Goal: Check status: Check status

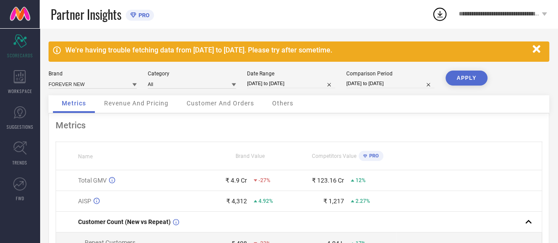
click at [17, 94] on span "WORKSPACE" at bounding box center [20, 91] width 24 height 7
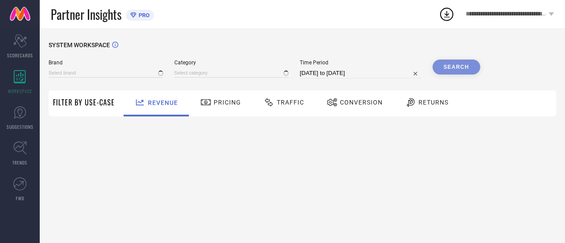
type input "FOREVER NEW"
type input "All"
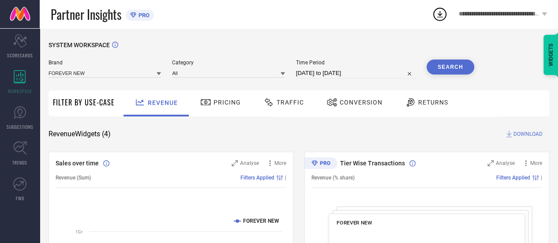
click at [272, 104] on icon at bounding box center [268, 102] width 11 height 11
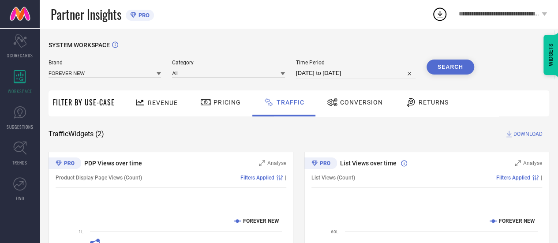
select select "6"
select select "2025"
select select "7"
select select "2025"
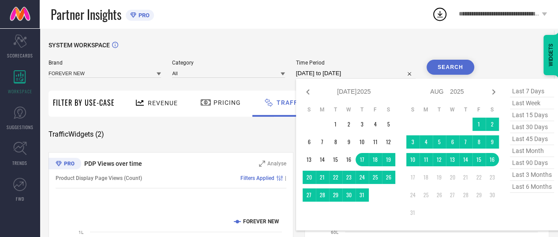
click at [347, 72] on input "[DATE] to [DATE]" at bounding box center [356, 73] width 120 height 11
click at [470, 162] on td "14" at bounding box center [465, 159] width 13 height 13
type input "[DATE] to [DATE]"
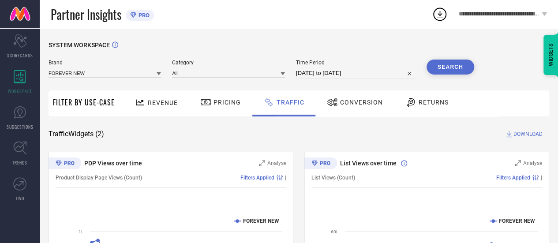
click at [439, 63] on button "Search" at bounding box center [451, 67] width 48 height 15
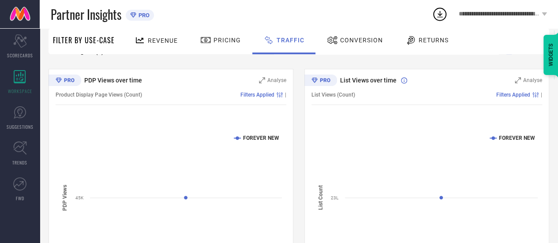
scroll to position [17, 0]
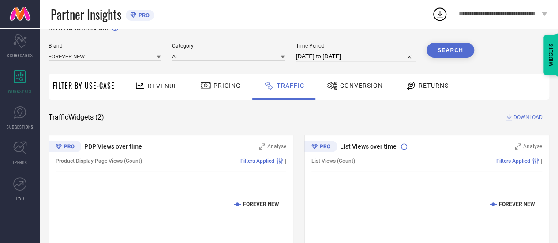
click at [340, 88] on span "Conversion" at bounding box center [361, 85] width 43 height 7
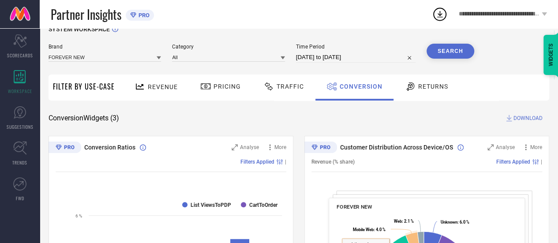
scroll to position [9, 0]
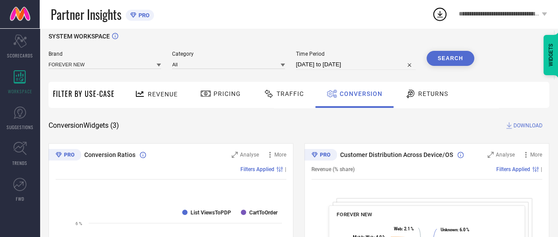
select select "7"
select select "2025"
select select "8"
select select "2025"
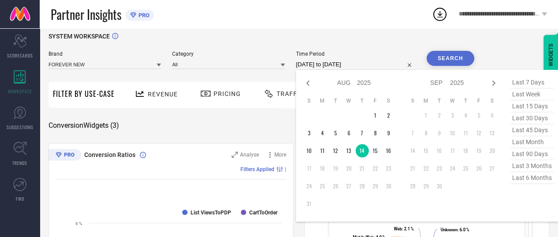
click at [347, 66] on input "[DATE] to [DATE]" at bounding box center [356, 64] width 120 height 11
click at [375, 150] on td "15" at bounding box center [375, 150] width 13 height 13
type input "[DATE] to [DATE]"
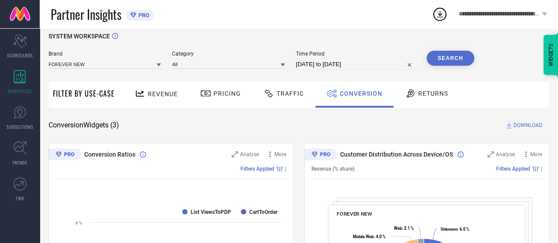
click at [450, 60] on button "Search" at bounding box center [451, 58] width 48 height 15
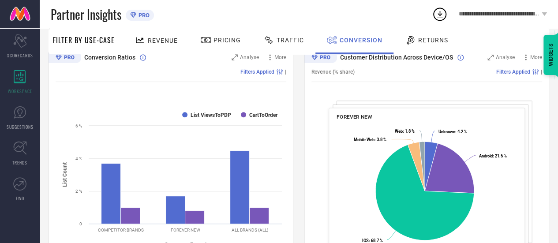
scroll to position [0, 0]
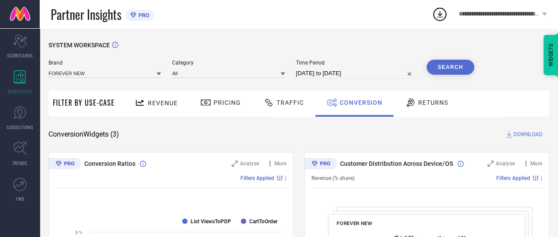
select select "7"
select select "2025"
select select "8"
select select "2025"
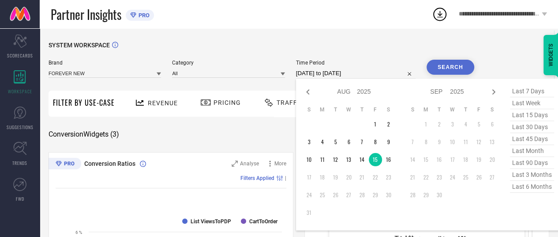
click at [354, 70] on input "[DATE] to [DATE]" at bounding box center [356, 73] width 120 height 11
click at [390, 157] on td "16" at bounding box center [388, 159] width 13 height 13
type input "[DATE] to [DATE]"
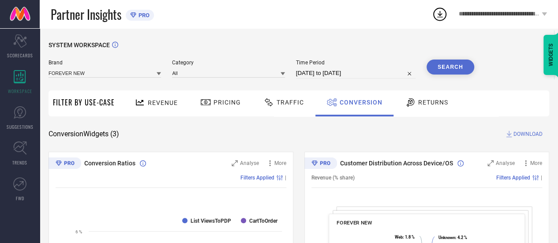
click at [452, 69] on button "Search" at bounding box center [451, 67] width 48 height 15
